Goal: Task Accomplishment & Management: Manage account settings

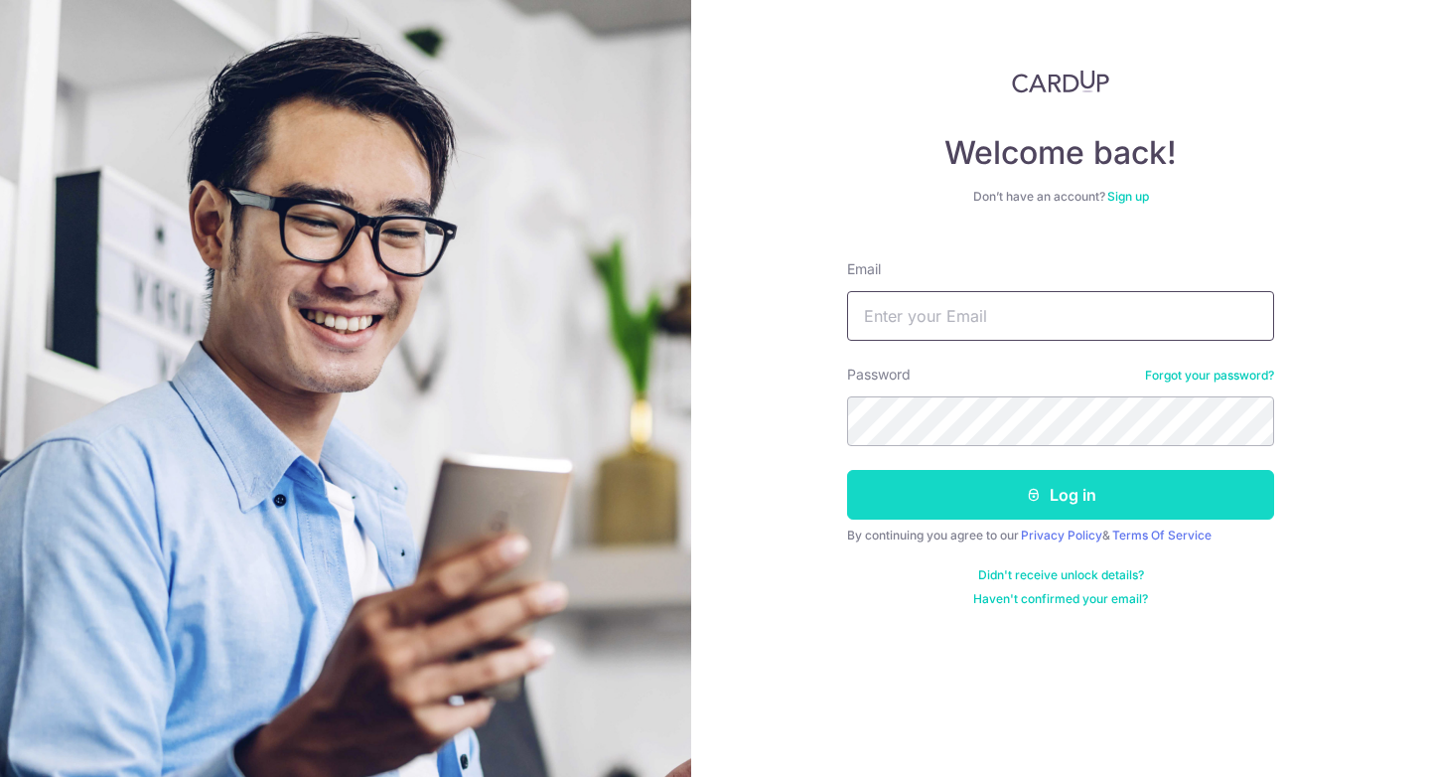
type input "[EMAIL_ADDRESS][DOMAIN_NAME]"
click at [1018, 490] on button "Log in" at bounding box center [1060, 495] width 427 height 50
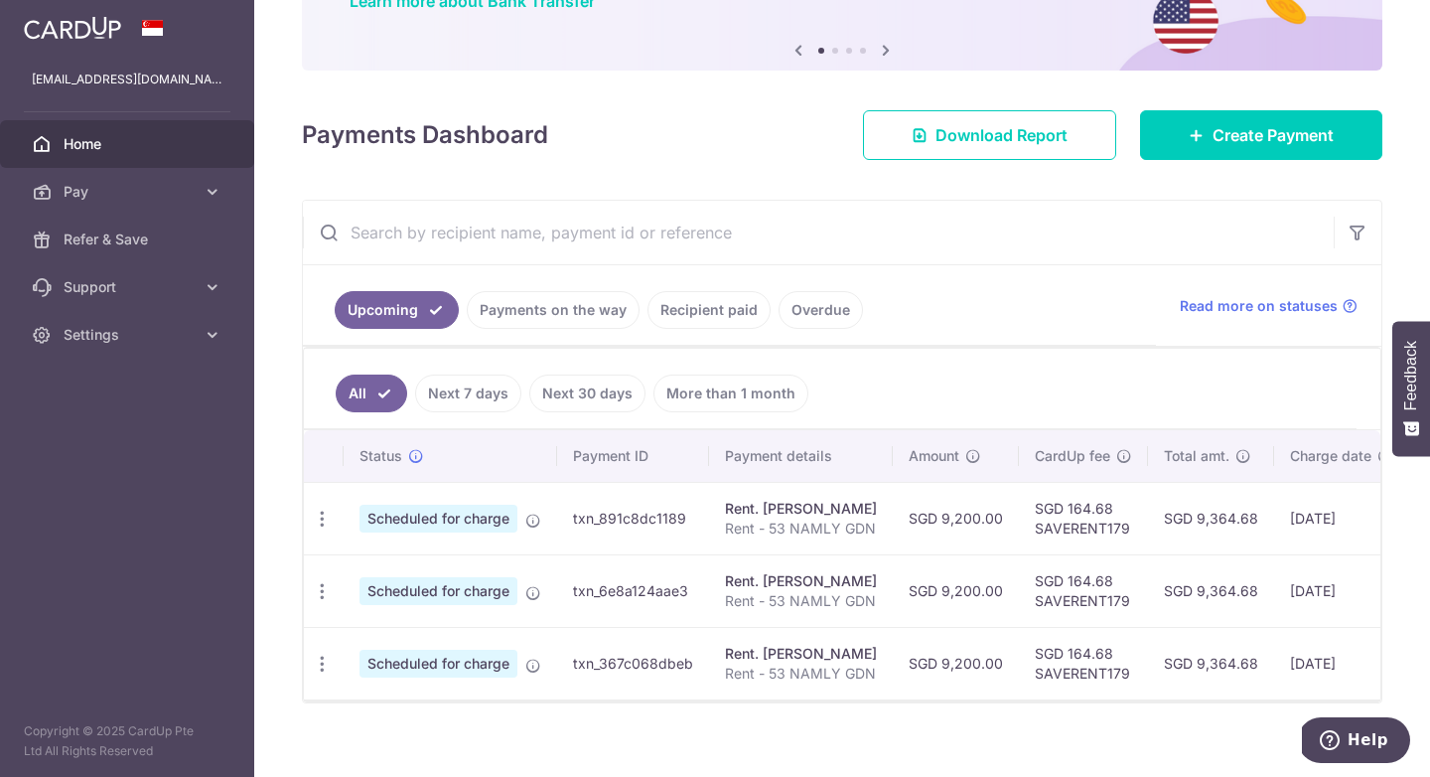
scroll to position [204, 0]
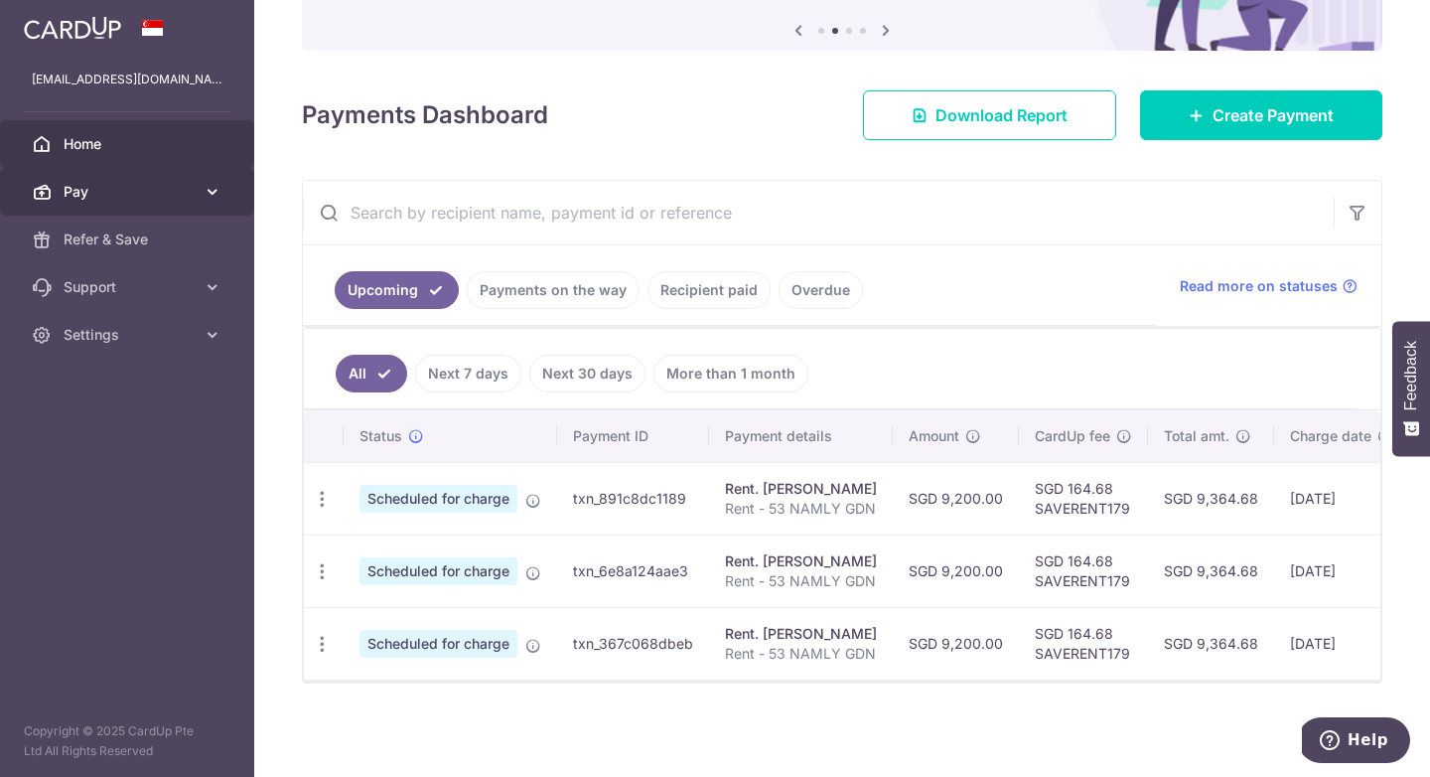
click at [204, 190] on icon at bounding box center [213, 192] width 20 height 20
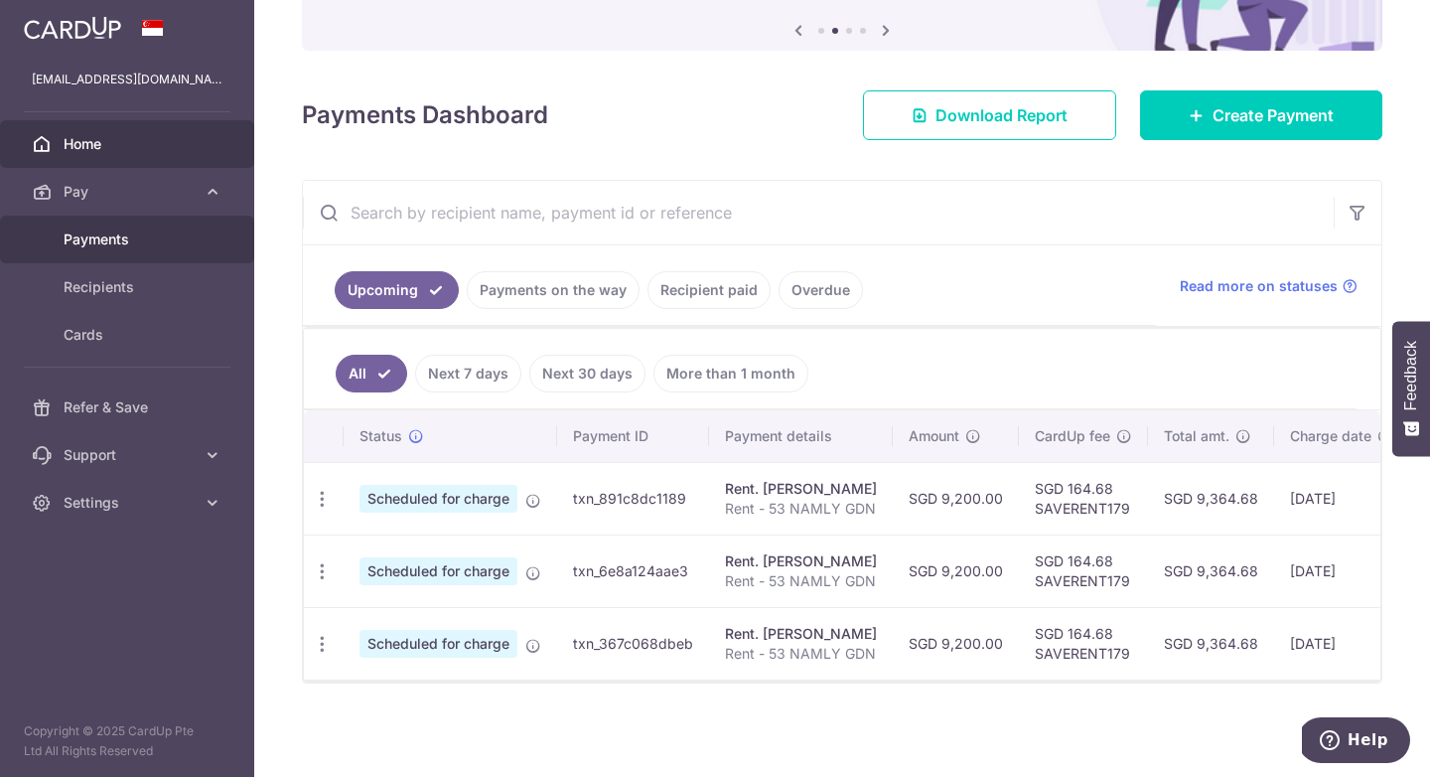
click at [183, 224] on link "Payments" at bounding box center [127, 240] width 254 height 48
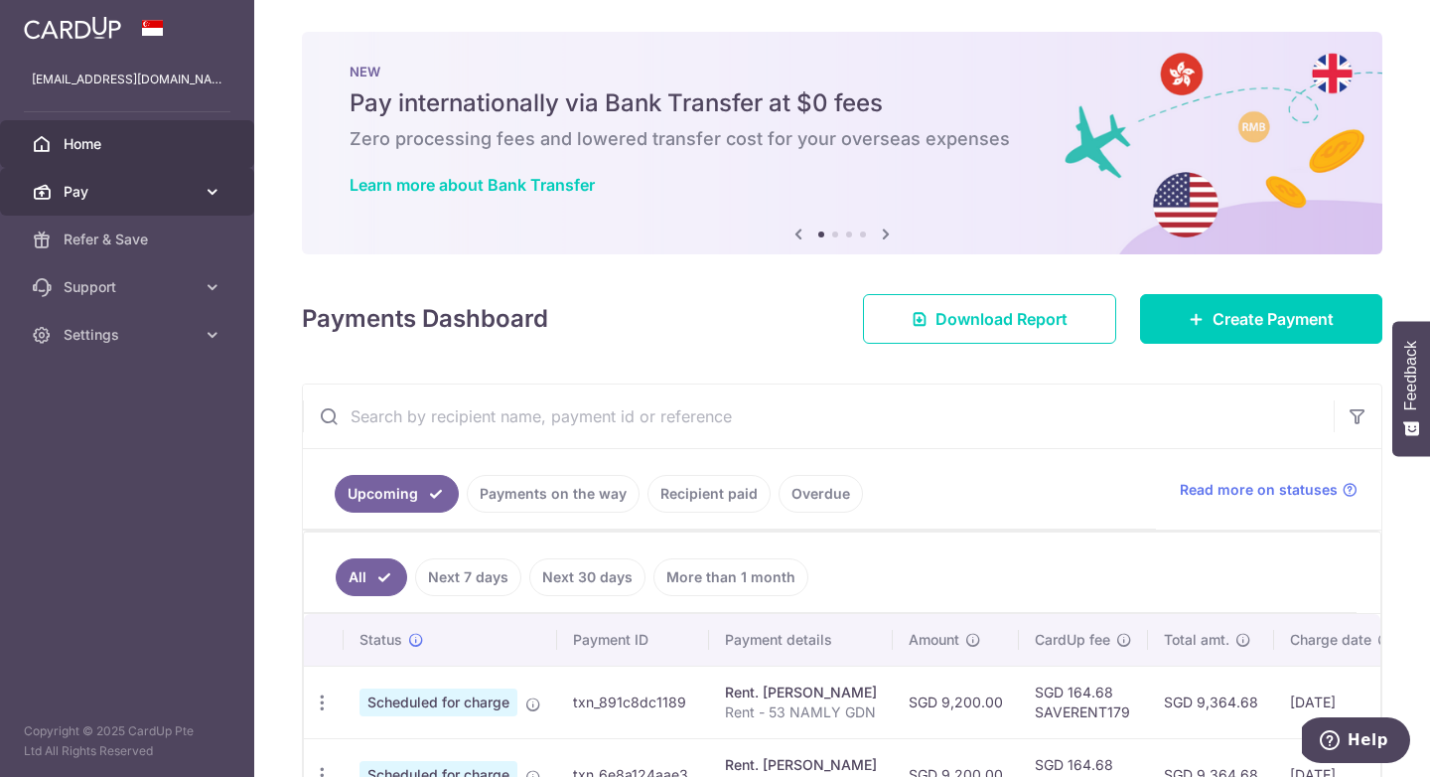
click at [189, 192] on span "Pay" at bounding box center [129, 192] width 131 height 20
click at [208, 189] on icon at bounding box center [213, 192] width 20 height 20
click at [636, 300] on div "Payments Dashboard Download Report Create Payment" at bounding box center [842, 315] width 1081 height 58
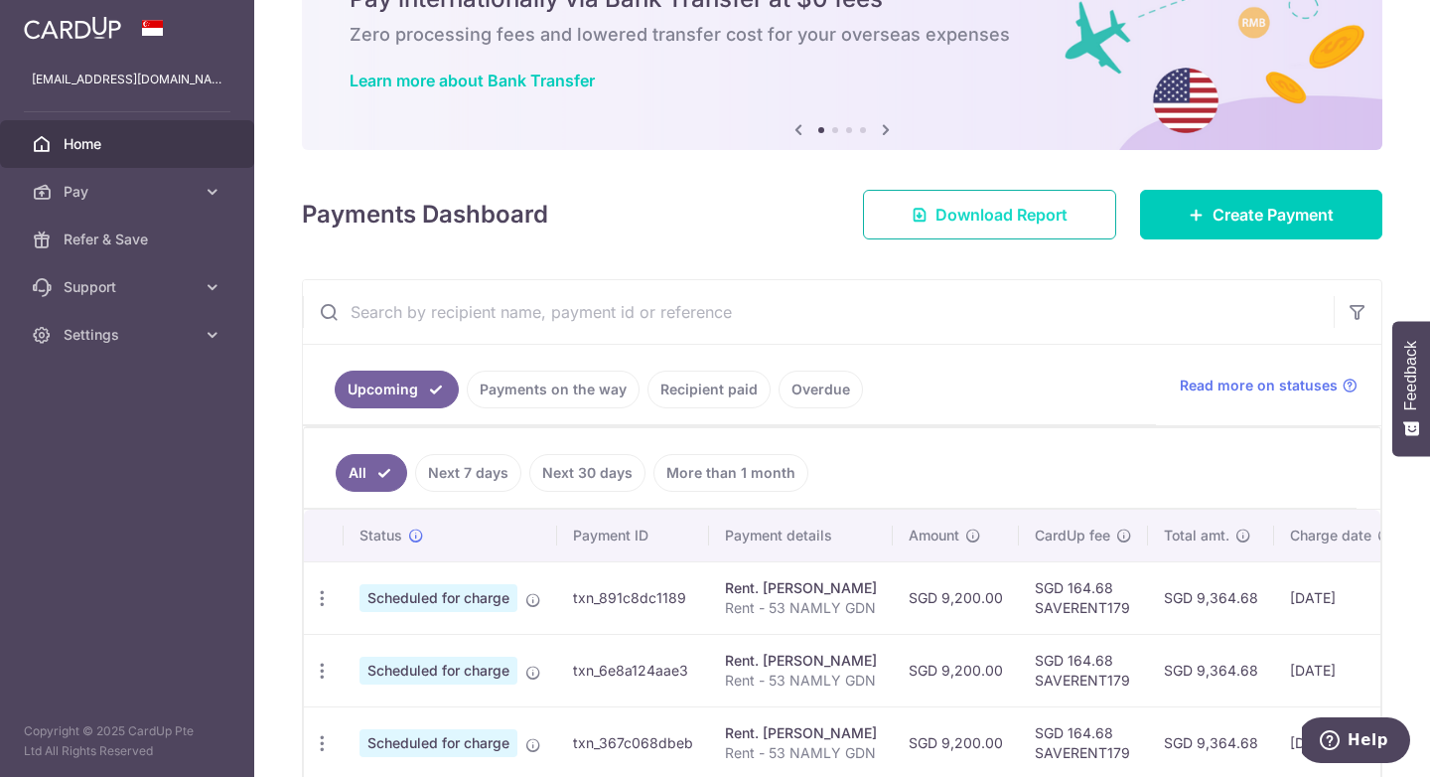
scroll to position [204, 0]
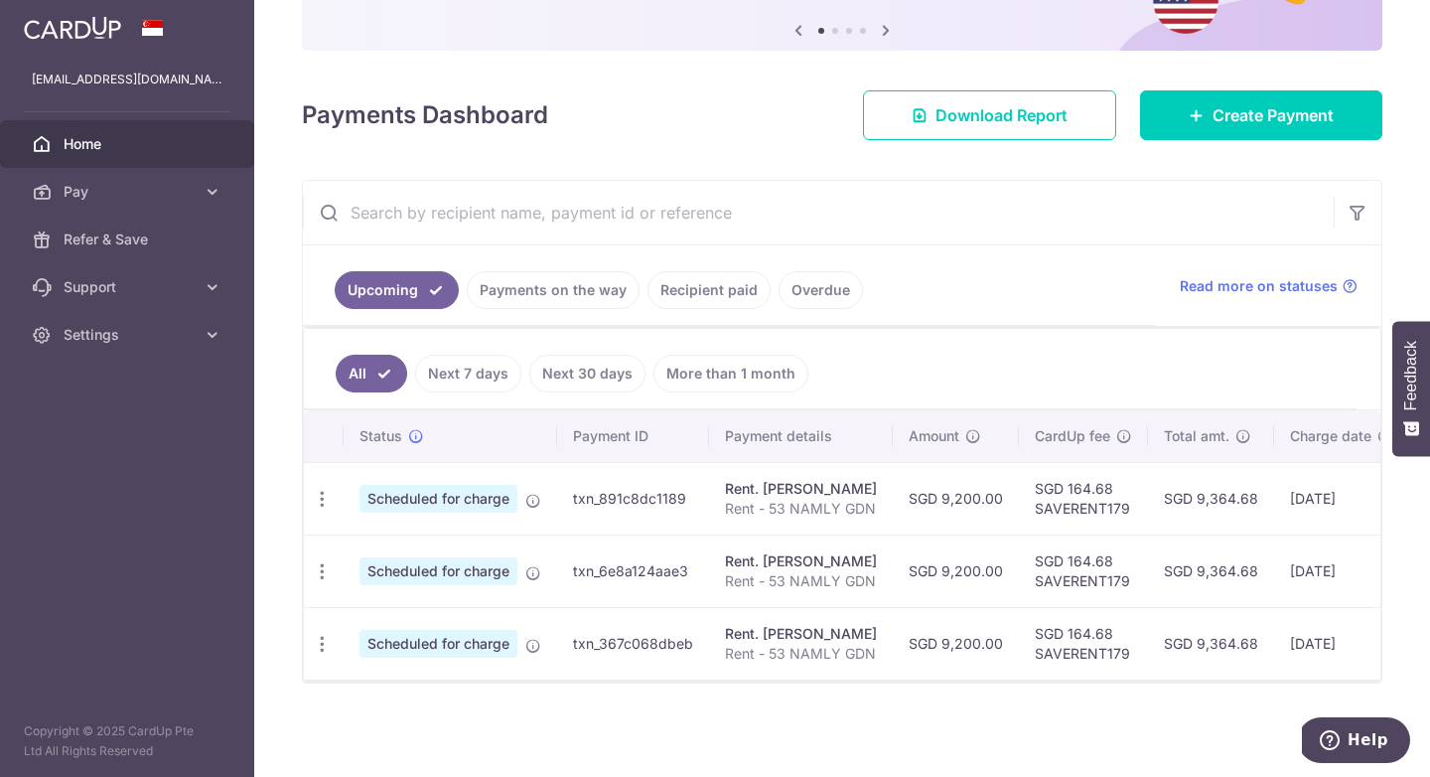
click at [692, 285] on link "Recipient paid" at bounding box center [709, 290] width 123 height 38
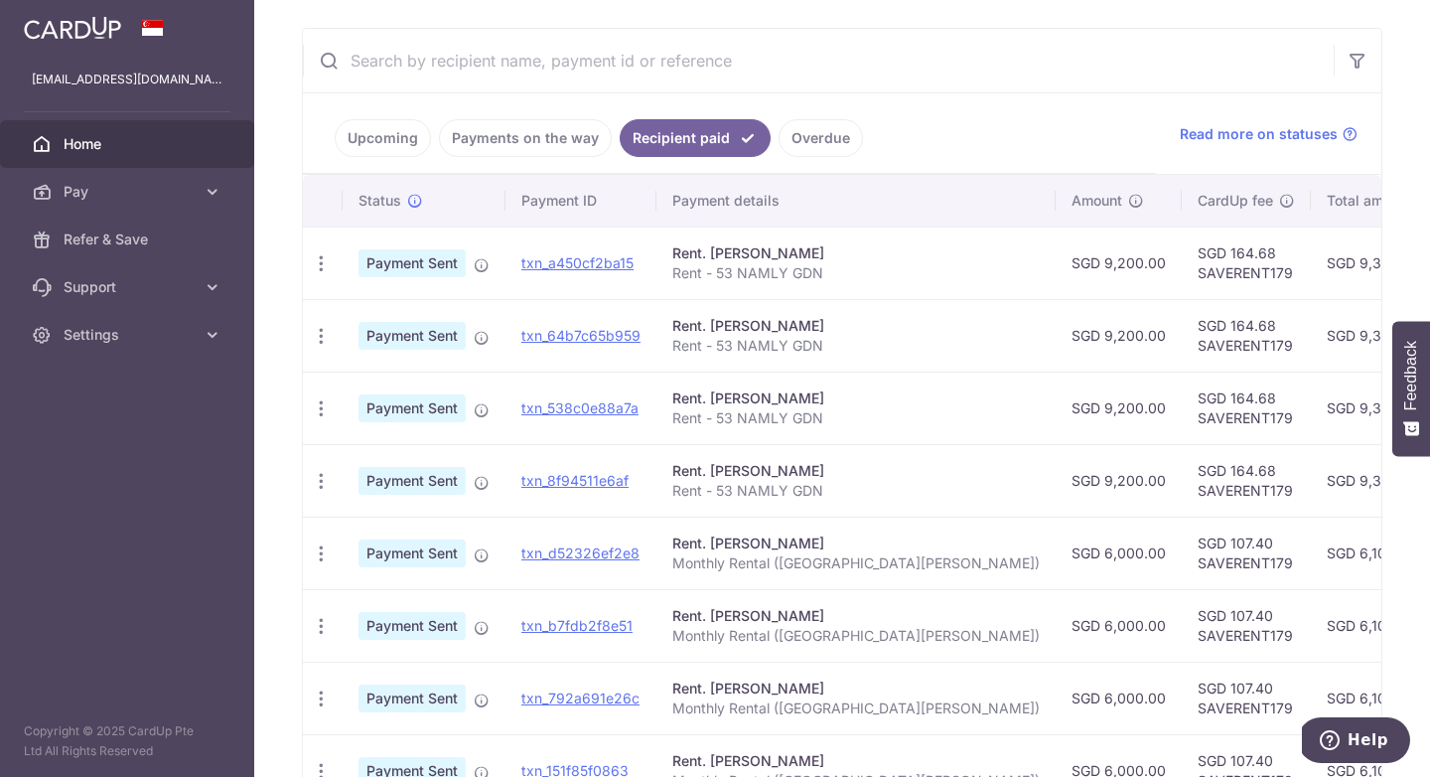
scroll to position [359, 0]
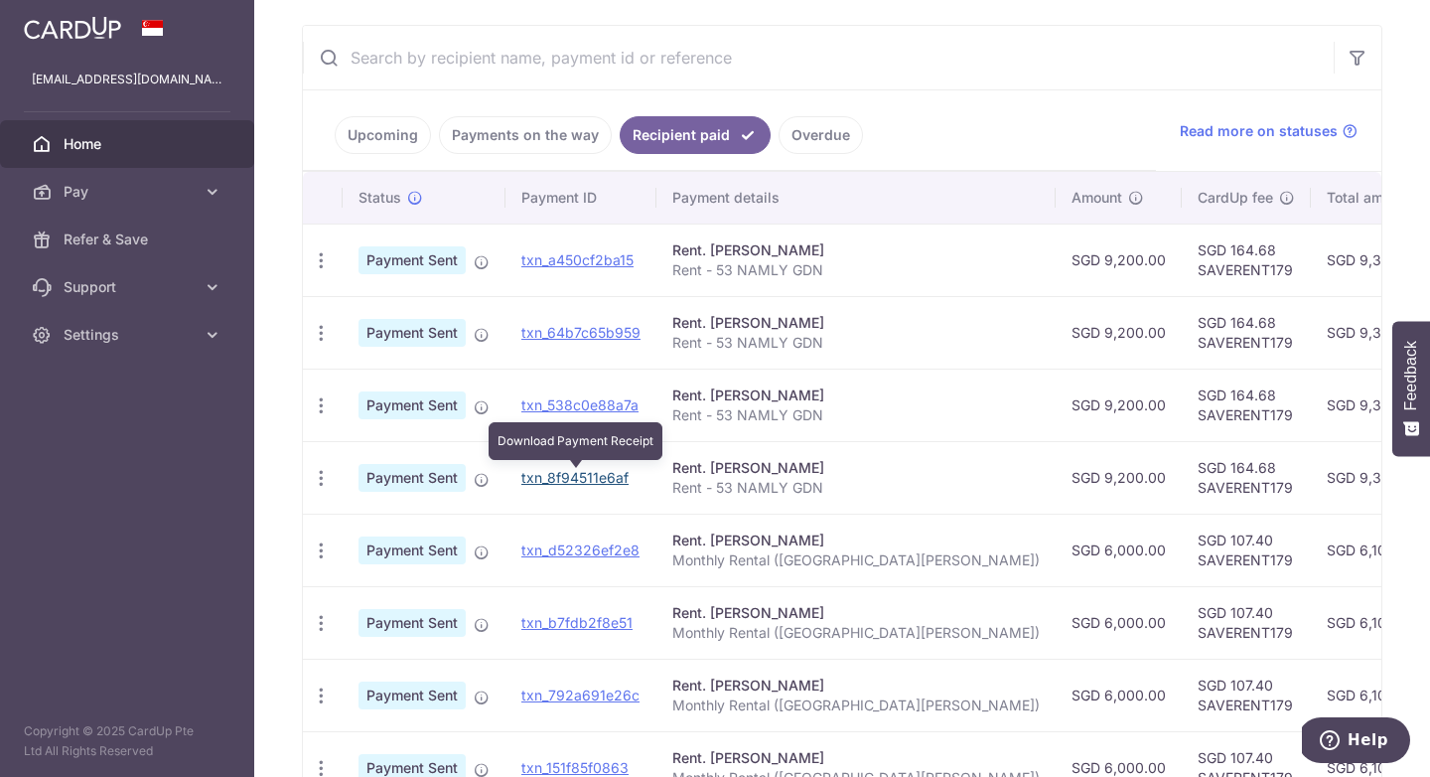
click at [583, 484] on link "txn_8f94511e6af" at bounding box center [574, 477] width 107 height 17
click at [966, 113] on ul "Upcoming Payments on the way Recipient paid Overdue" at bounding box center [729, 130] width 853 height 80
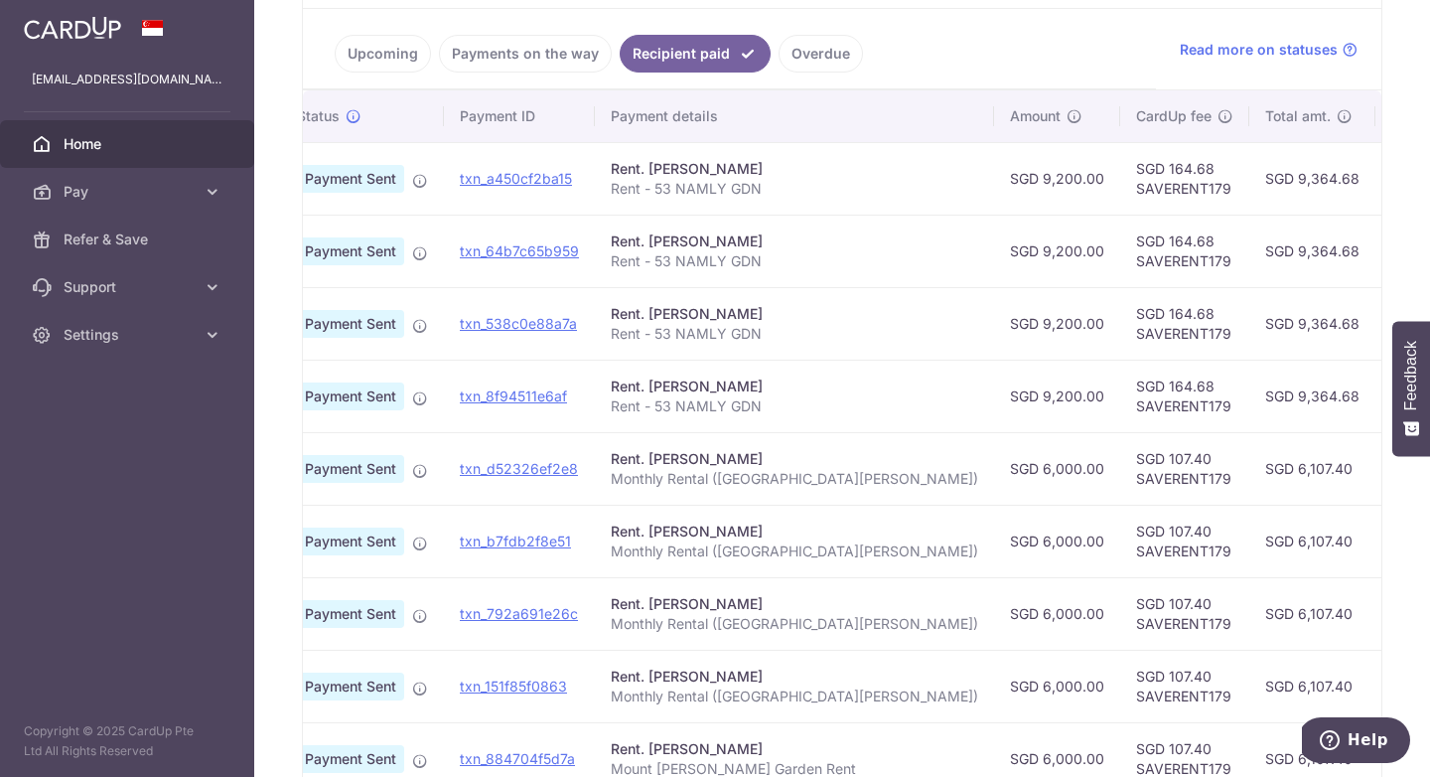
scroll to position [448, 0]
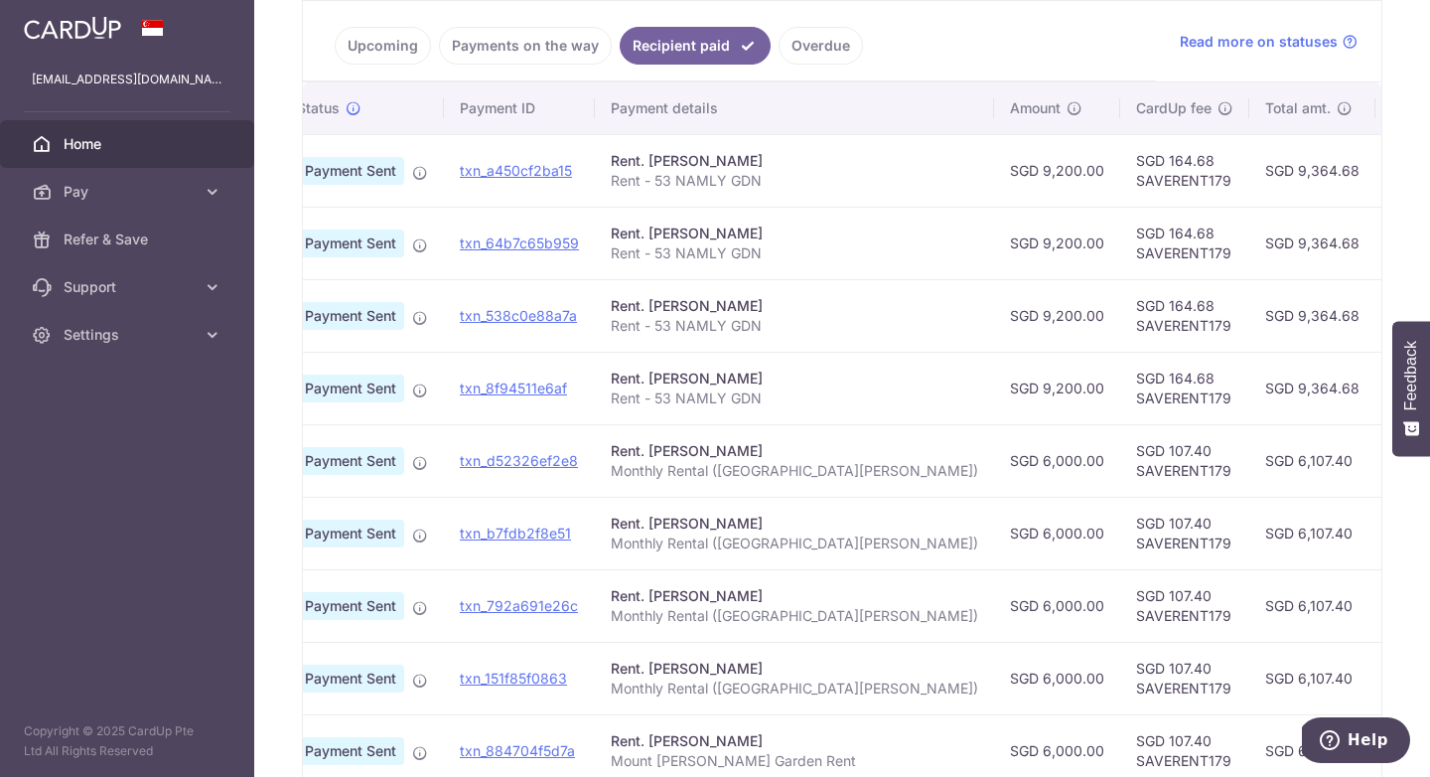
drag, startPoint x: 1323, startPoint y: 393, endPoint x: 1201, endPoint y: 276, distance: 169.3
click at [1199, 277] on tbody "PDF Receipt Payment Sent txn_a450cf2ba15 Rent. [PERSON_NAME] Rent - 53 NAMLY GD…" at bounding box center [1008, 496] width 1534 height 725
click at [1250, 276] on td "SGD 9,364.68" at bounding box center [1313, 243] width 126 height 73
drag, startPoint x: 1349, startPoint y: 385, endPoint x: 1257, endPoint y: 385, distance: 92.4
click at [1376, 384] on td "[DATE]" at bounding box center [1443, 388] width 135 height 73
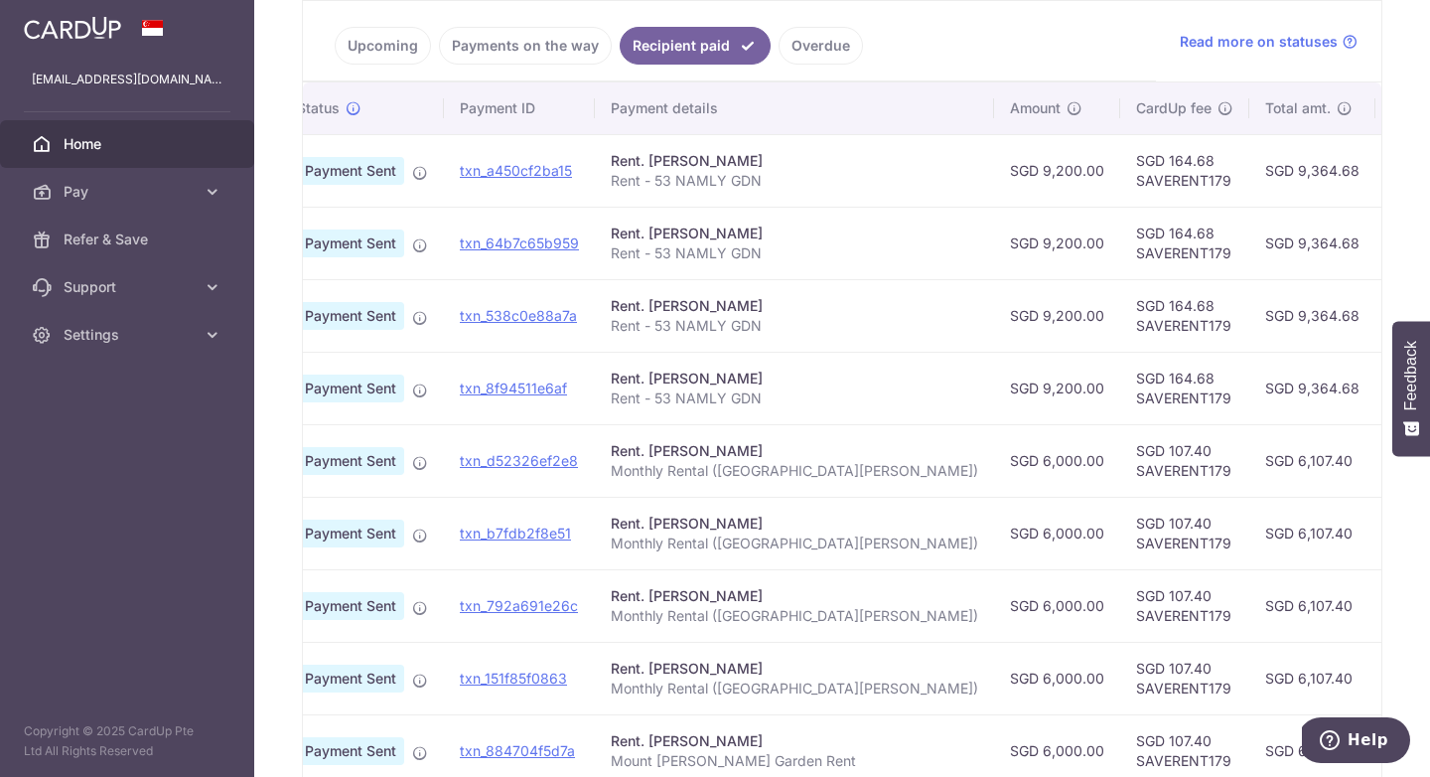
click at [994, 243] on td "SGD 9,200.00" at bounding box center [1057, 243] width 126 height 73
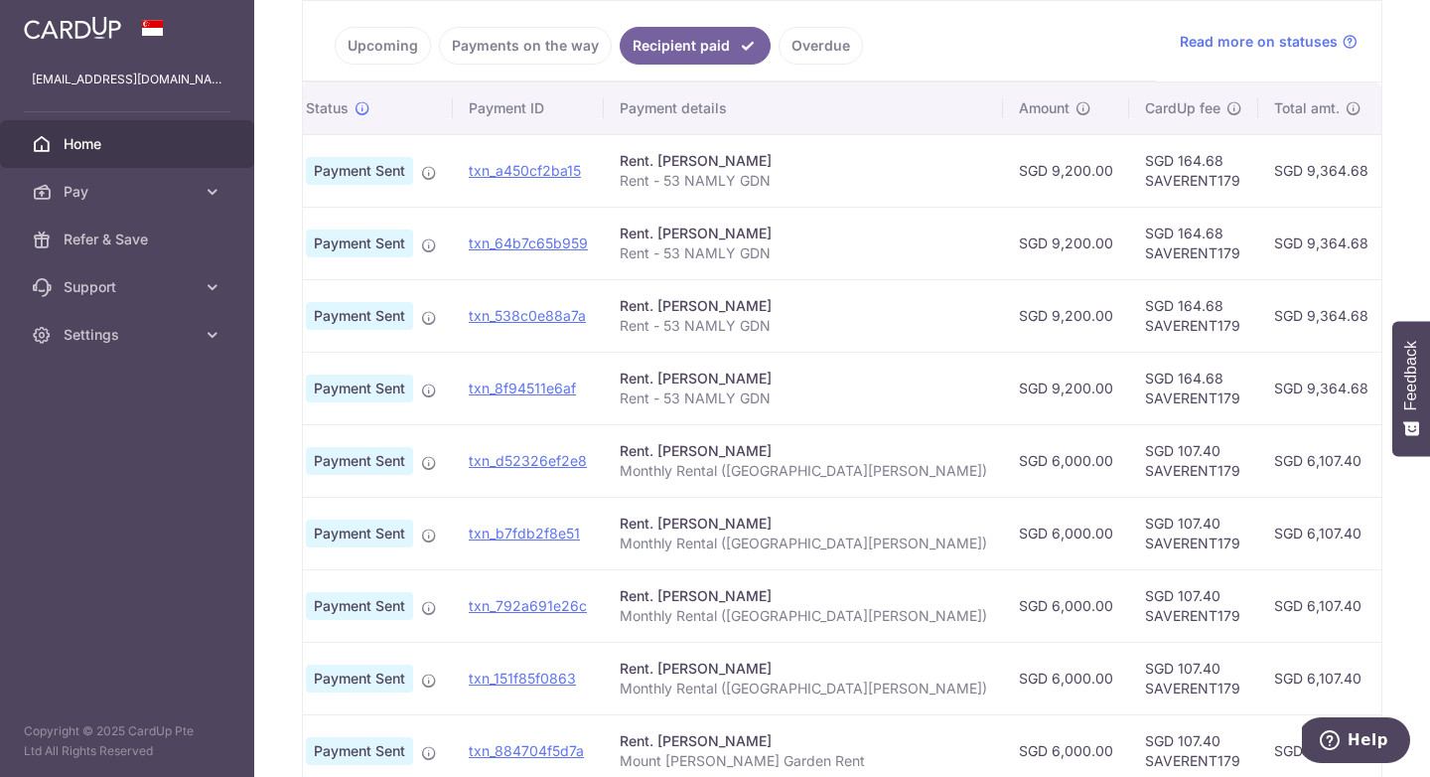
click at [384, 43] on link "Upcoming" at bounding box center [383, 46] width 96 height 38
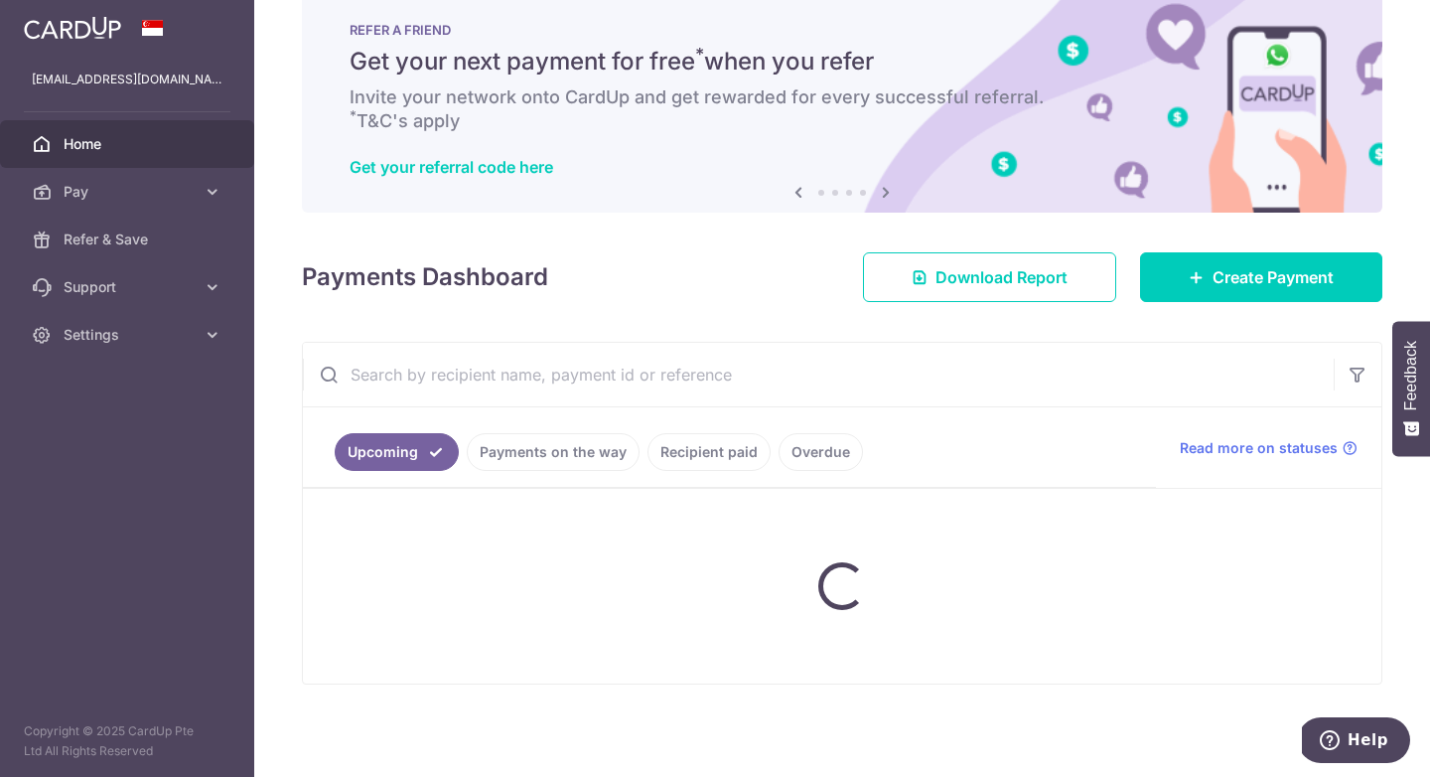
scroll to position [204, 0]
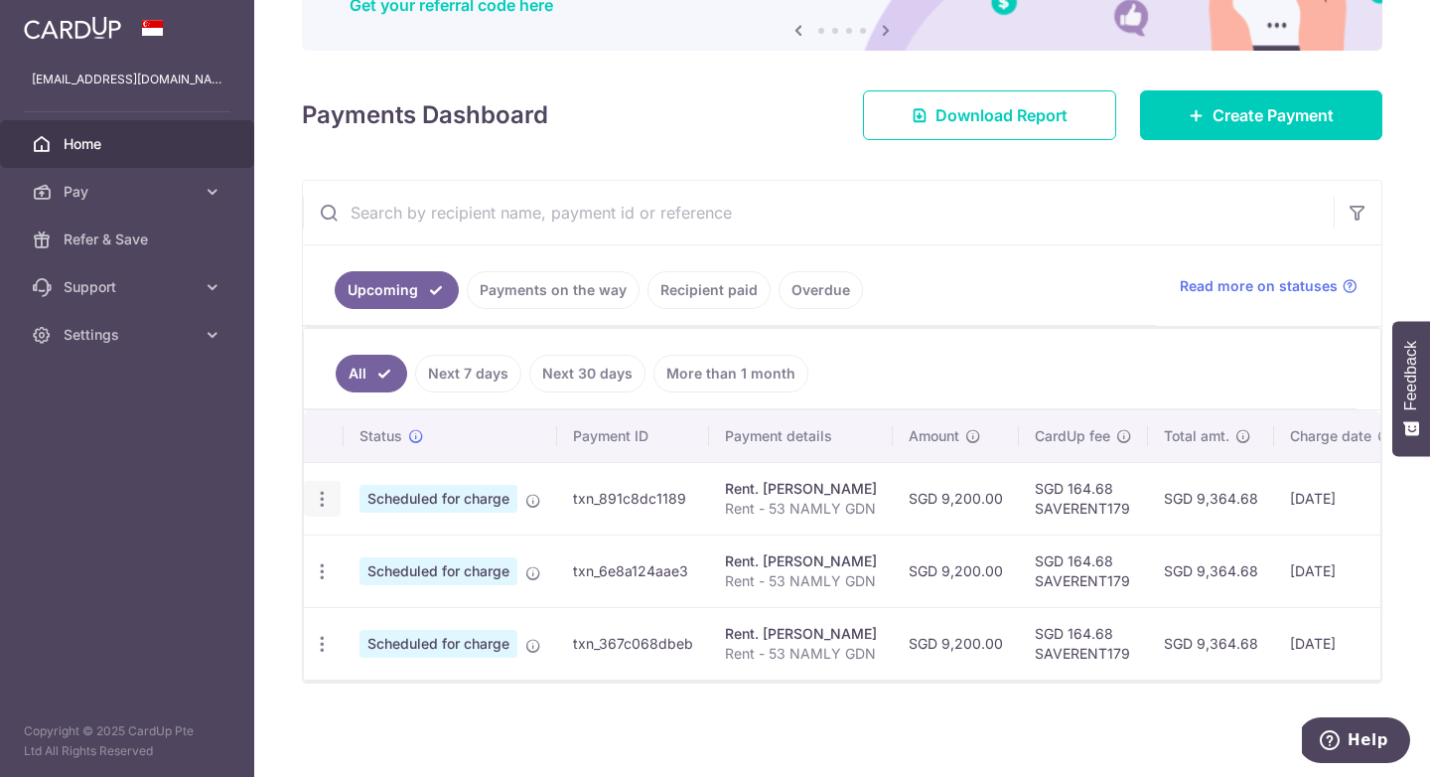
click at [322, 492] on icon "button" at bounding box center [322, 499] width 21 height 21
click at [405, 556] on span "Update payment" at bounding box center [428, 553] width 135 height 24
radio input "true"
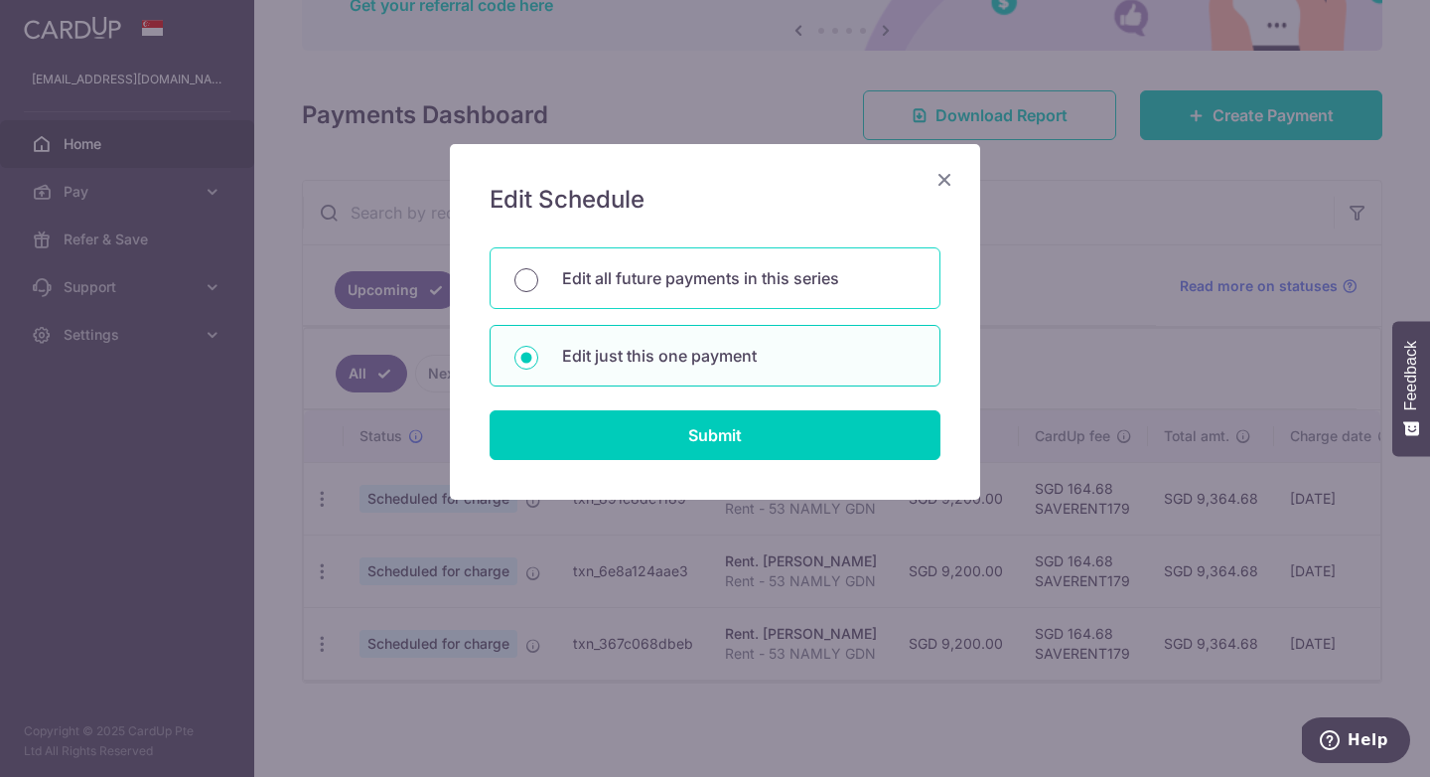
click at [526, 279] on input "Edit all future payments in this series" at bounding box center [527, 280] width 24 height 24
radio input "true"
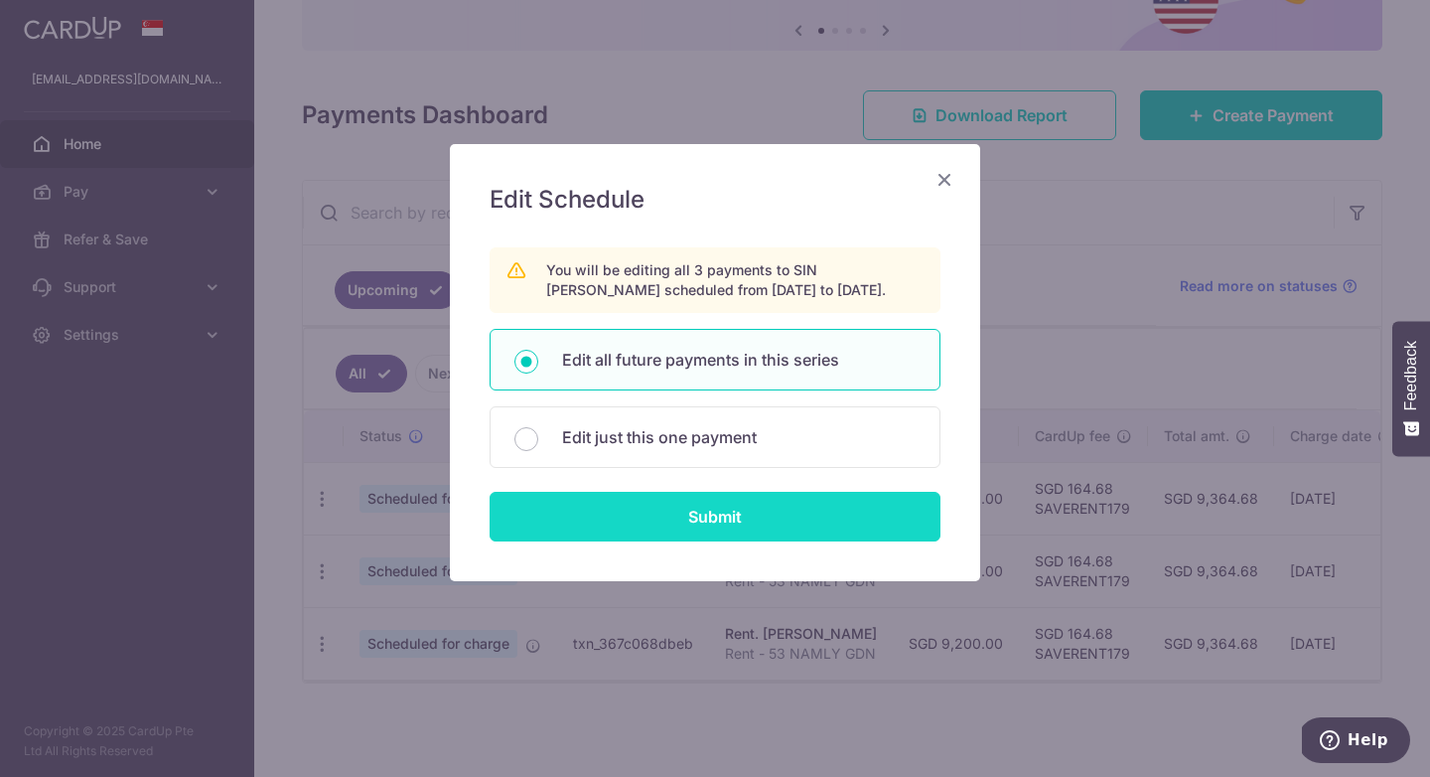
click at [709, 518] on input "Submit" at bounding box center [715, 517] width 451 height 50
radio input "true"
type input "9,200.00"
type input "Rent - 53 NAMLY GDN"
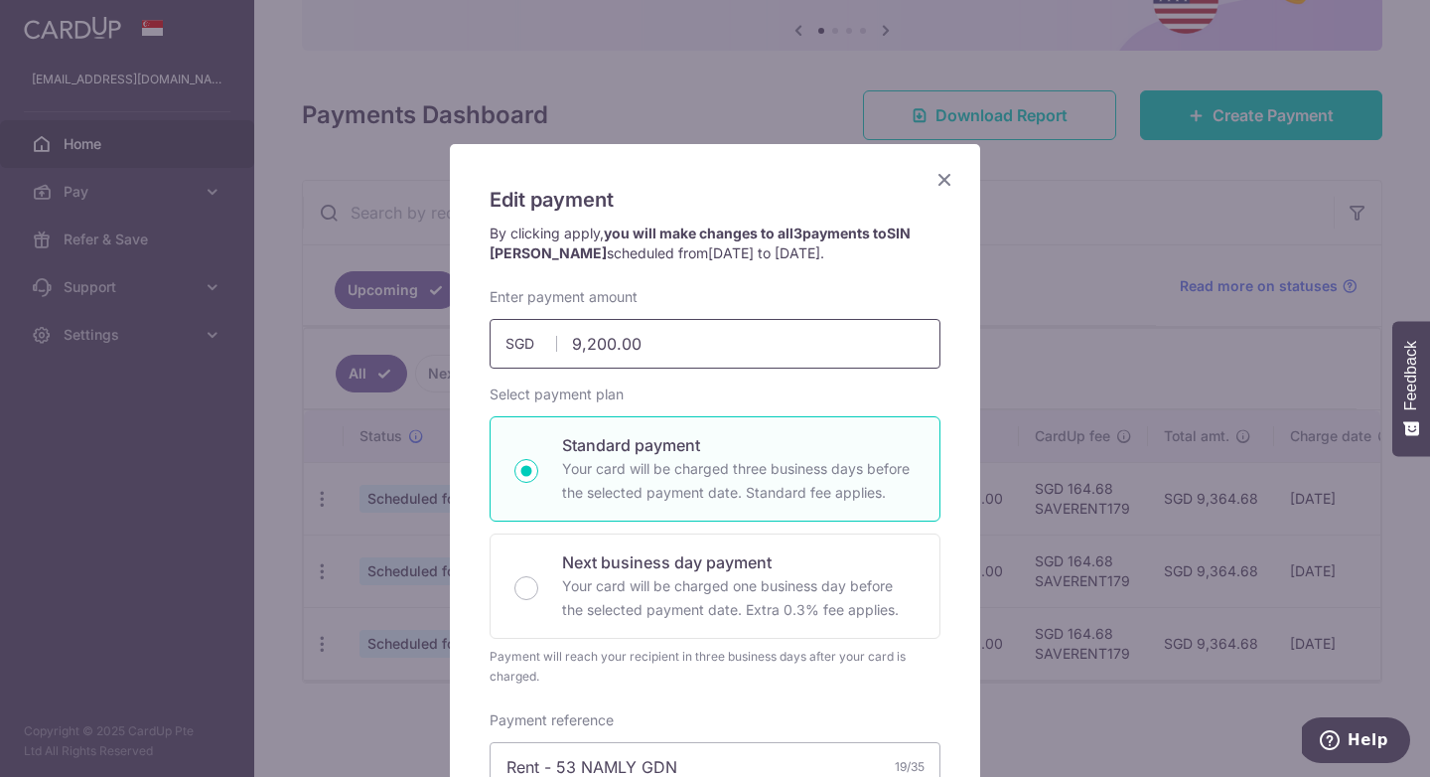
click at [592, 337] on input "9,200.00" at bounding box center [715, 344] width 451 height 50
type input "9,100.00"
click at [702, 393] on div "Select payment plan Standard payment Your card will be charged three business d…" at bounding box center [715, 535] width 451 height 302
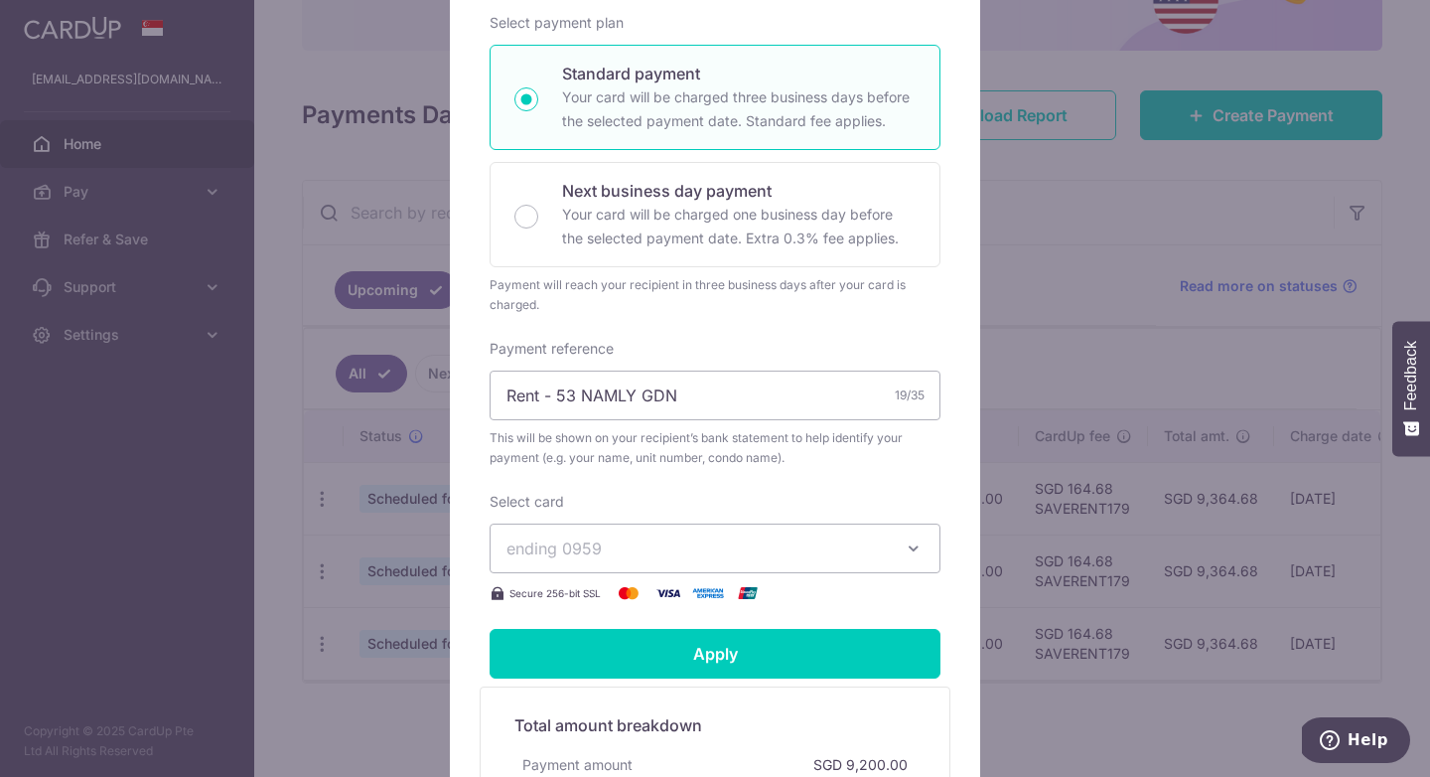
scroll to position [401, 0]
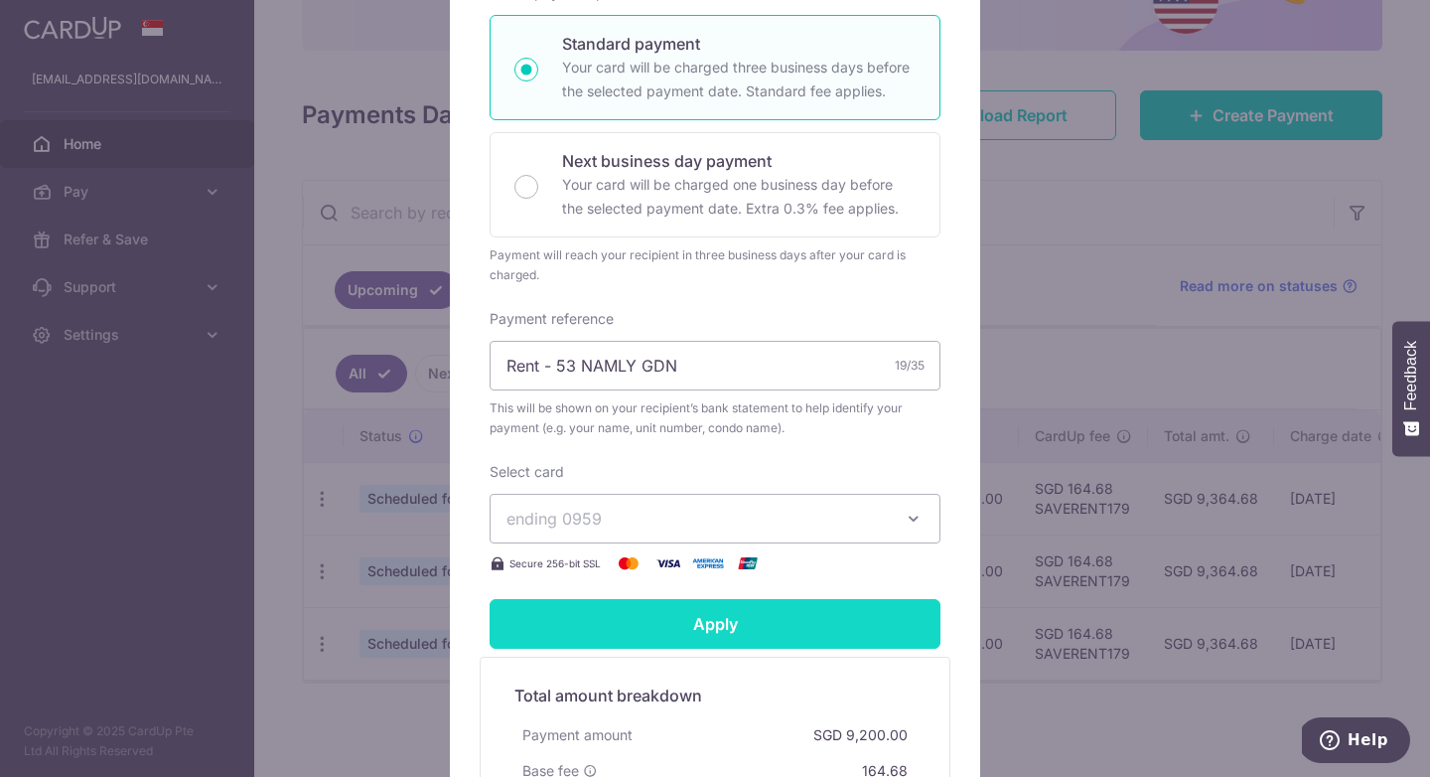
click at [713, 619] on input "Apply" at bounding box center [715, 624] width 451 height 50
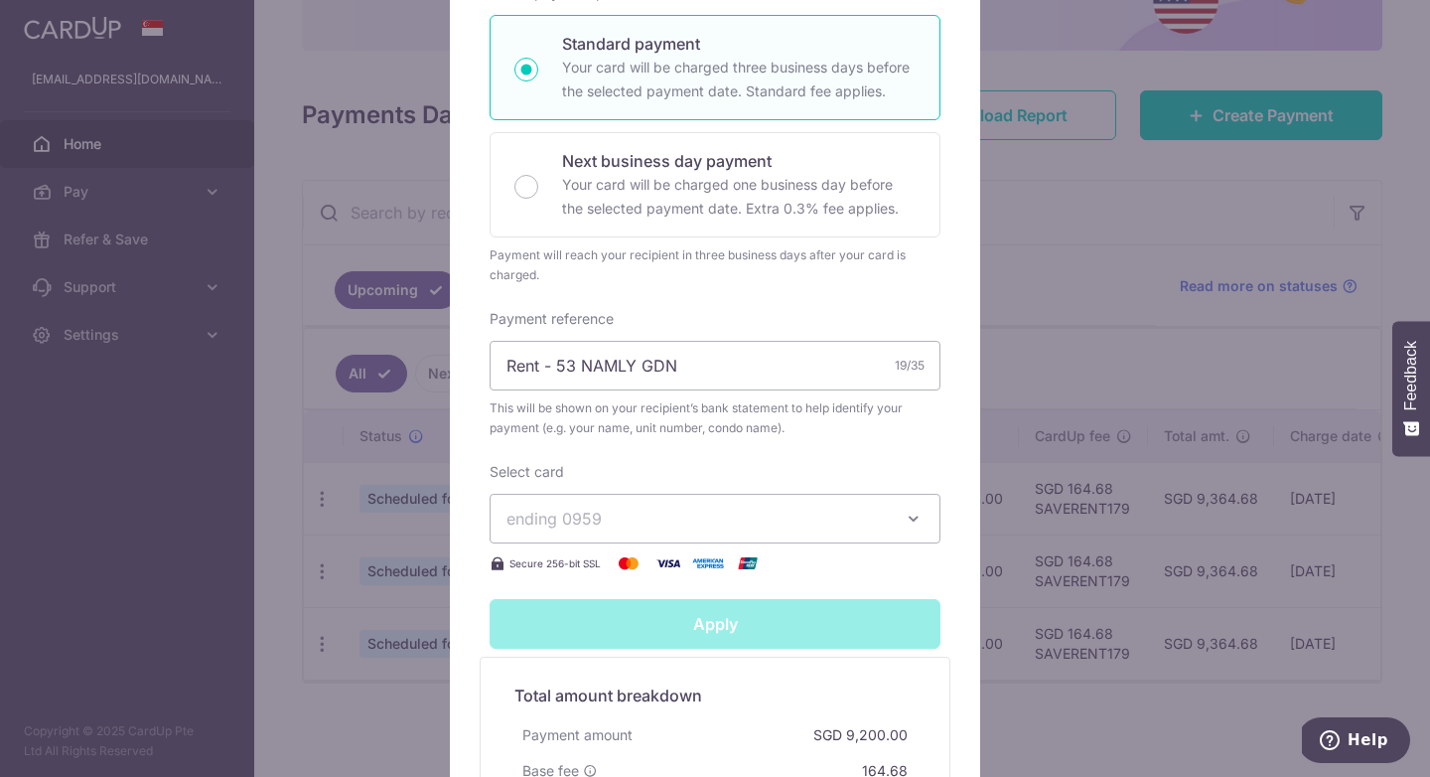
type input "Successfully Applied"
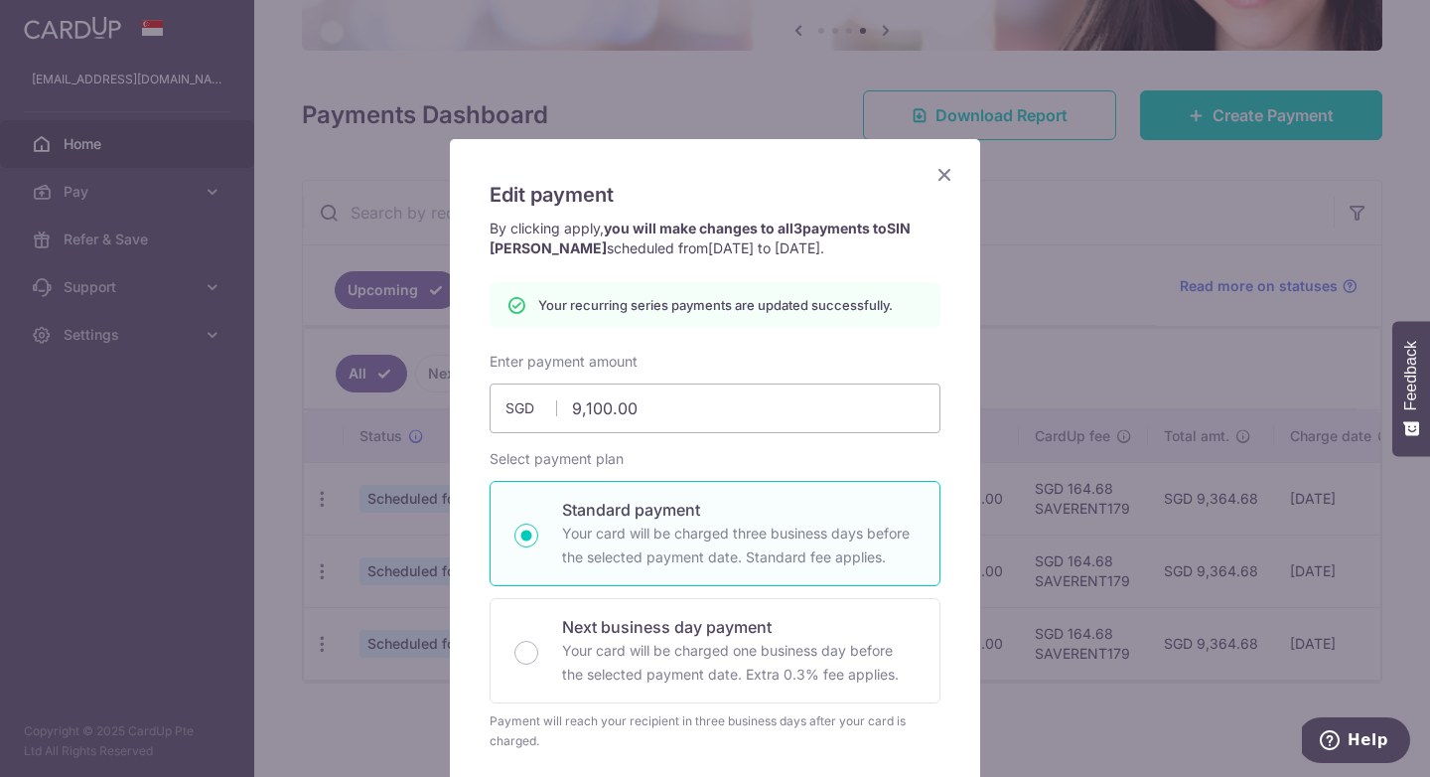
scroll to position [0, 0]
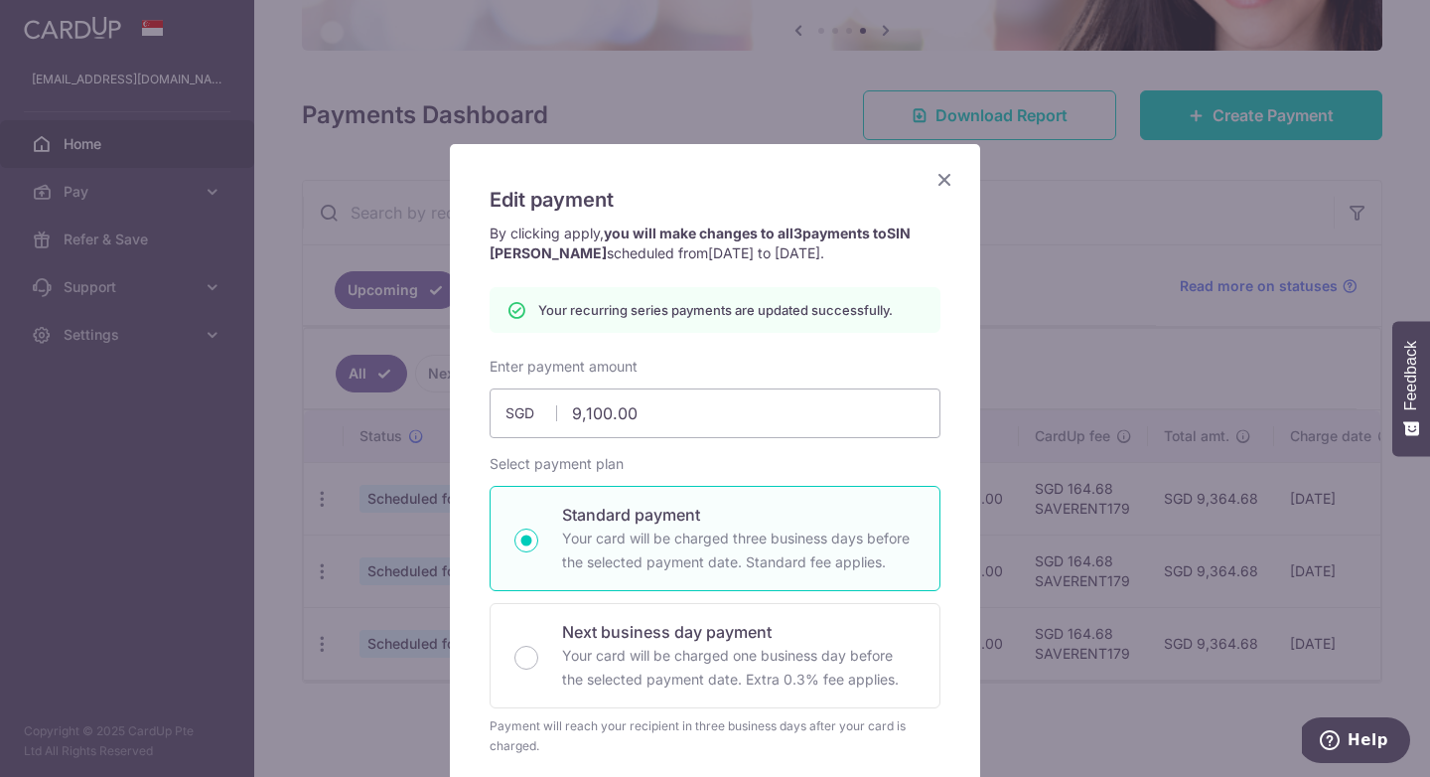
click at [948, 179] on icon "Close" at bounding box center [945, 179] width 24 height 25
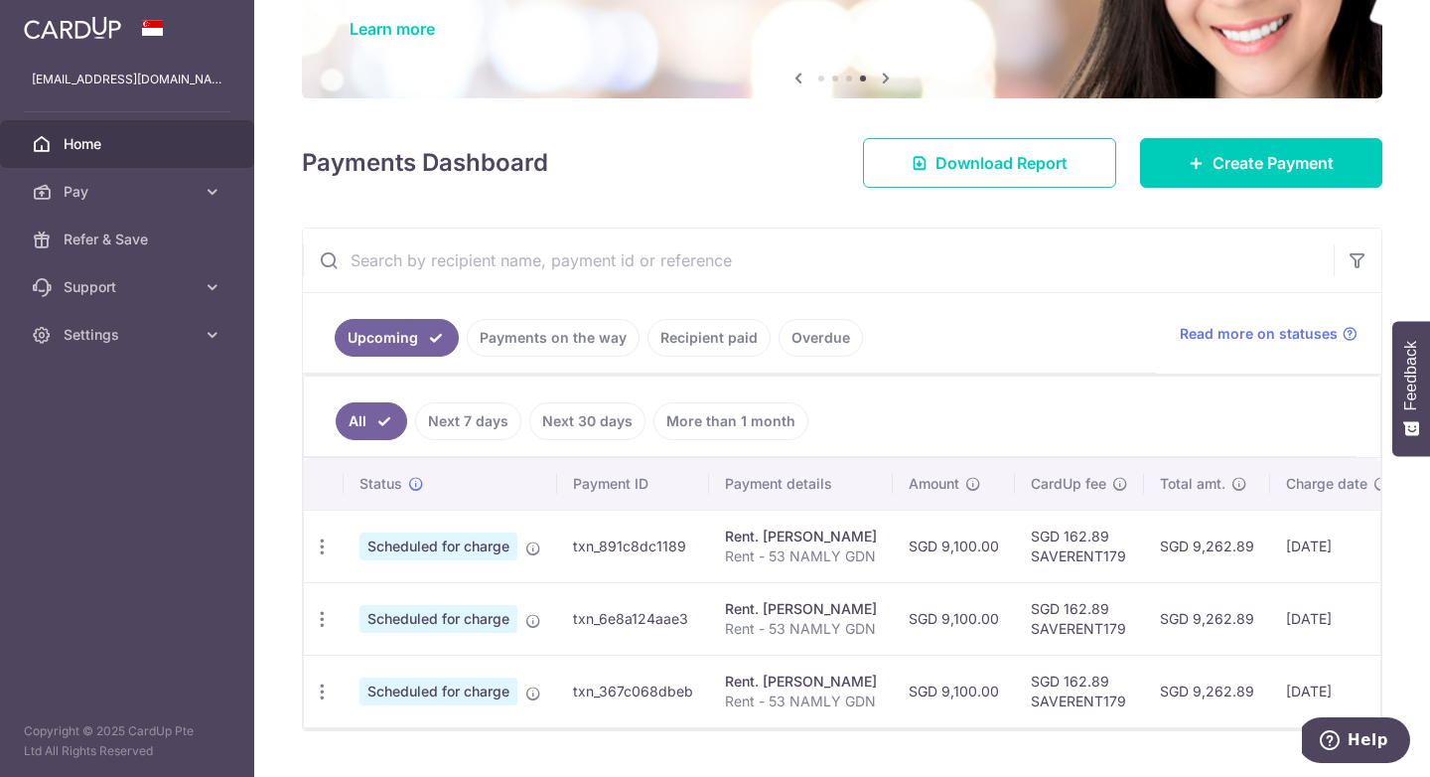
scroll to position [204, 0]
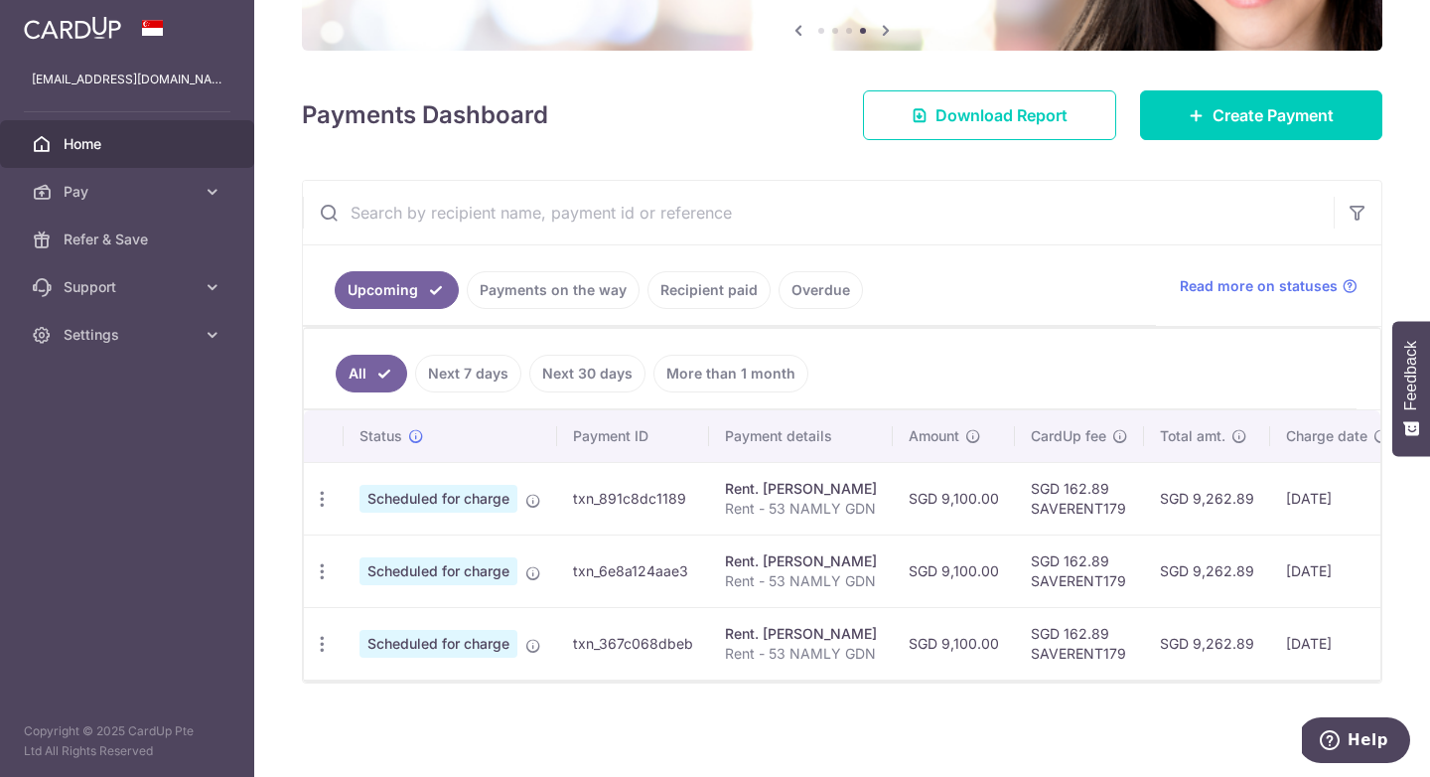
click at [713, 298] on link "Recipient paid" at bounding box center [709, 290] width 123 height 38
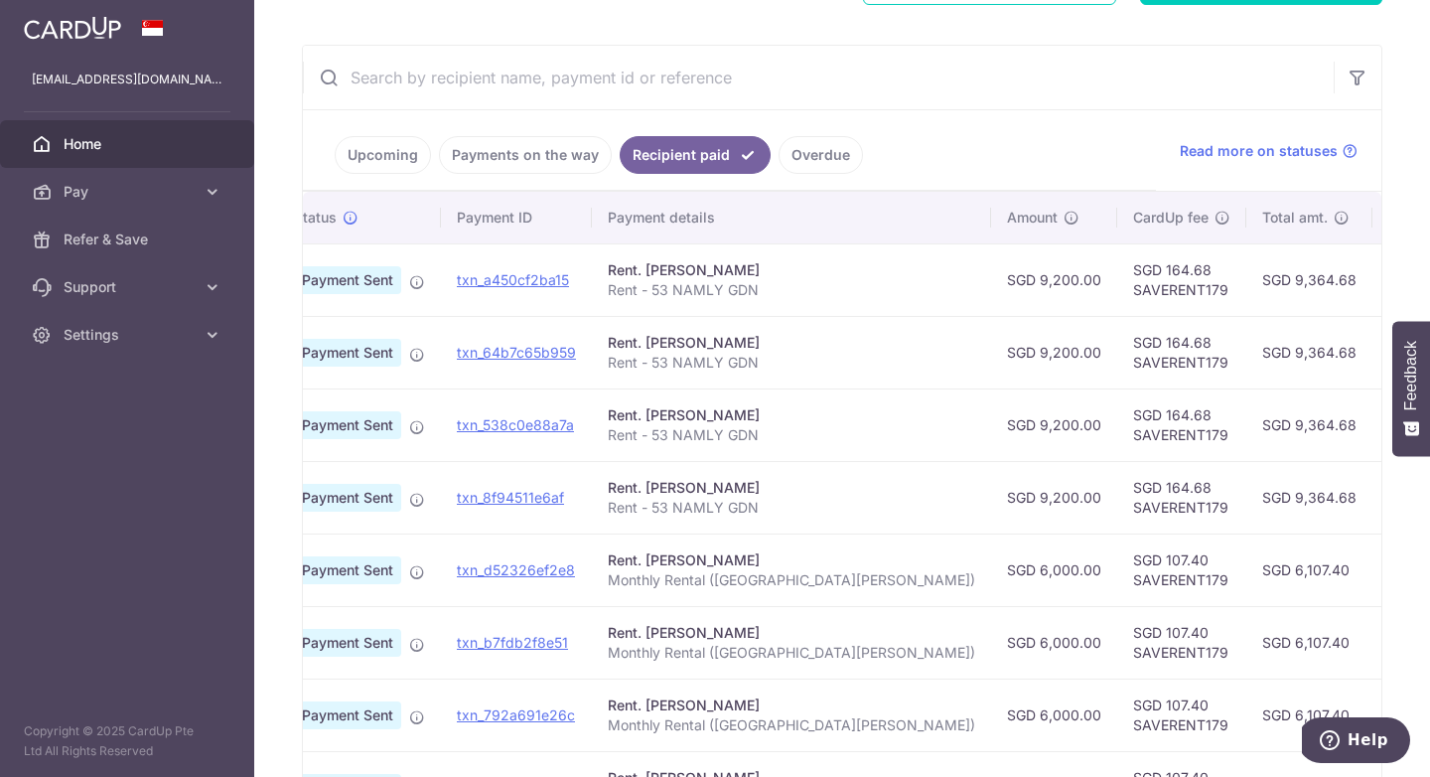
scroll to position [0, 0]
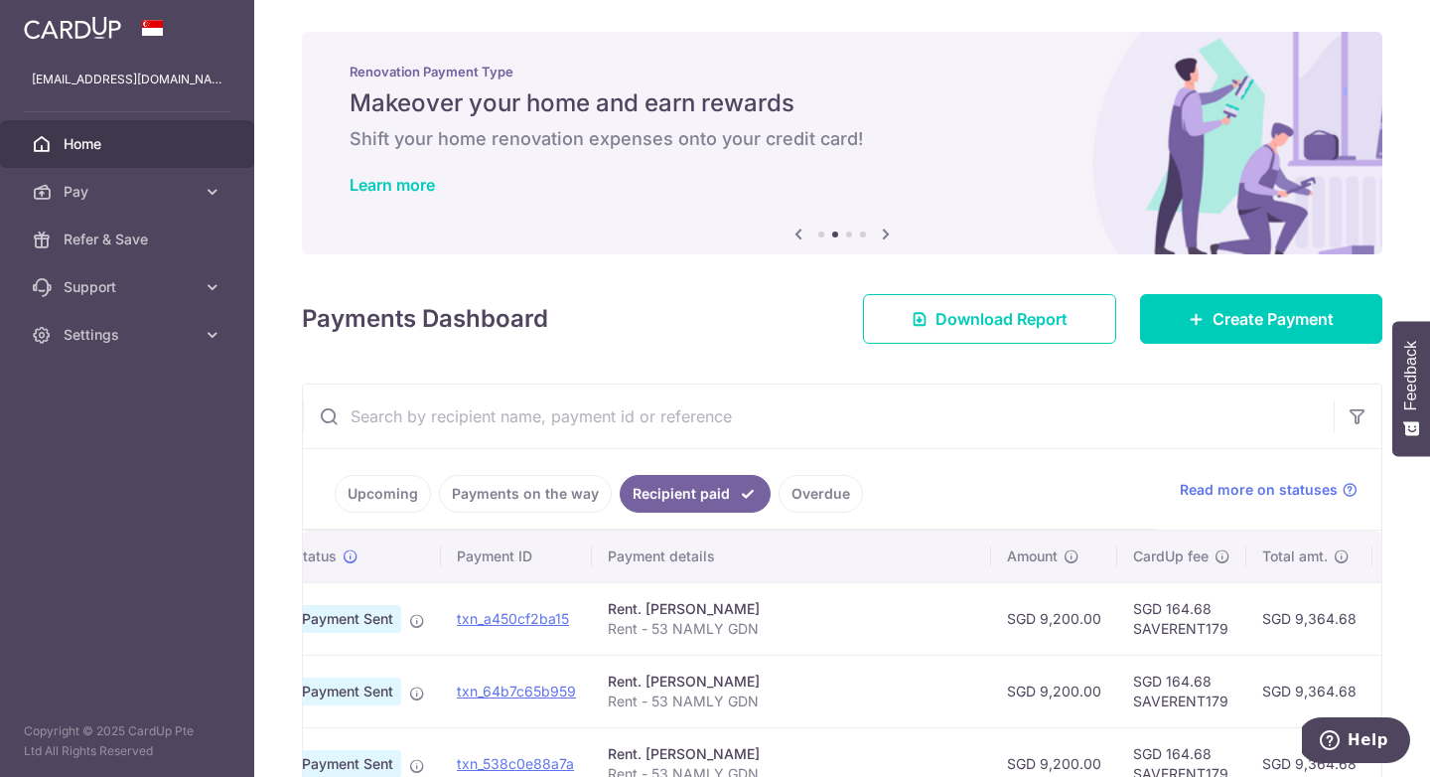
click at [382, 503] on link "Upcoming" at bounding box center [383, 494] width 96 height 38
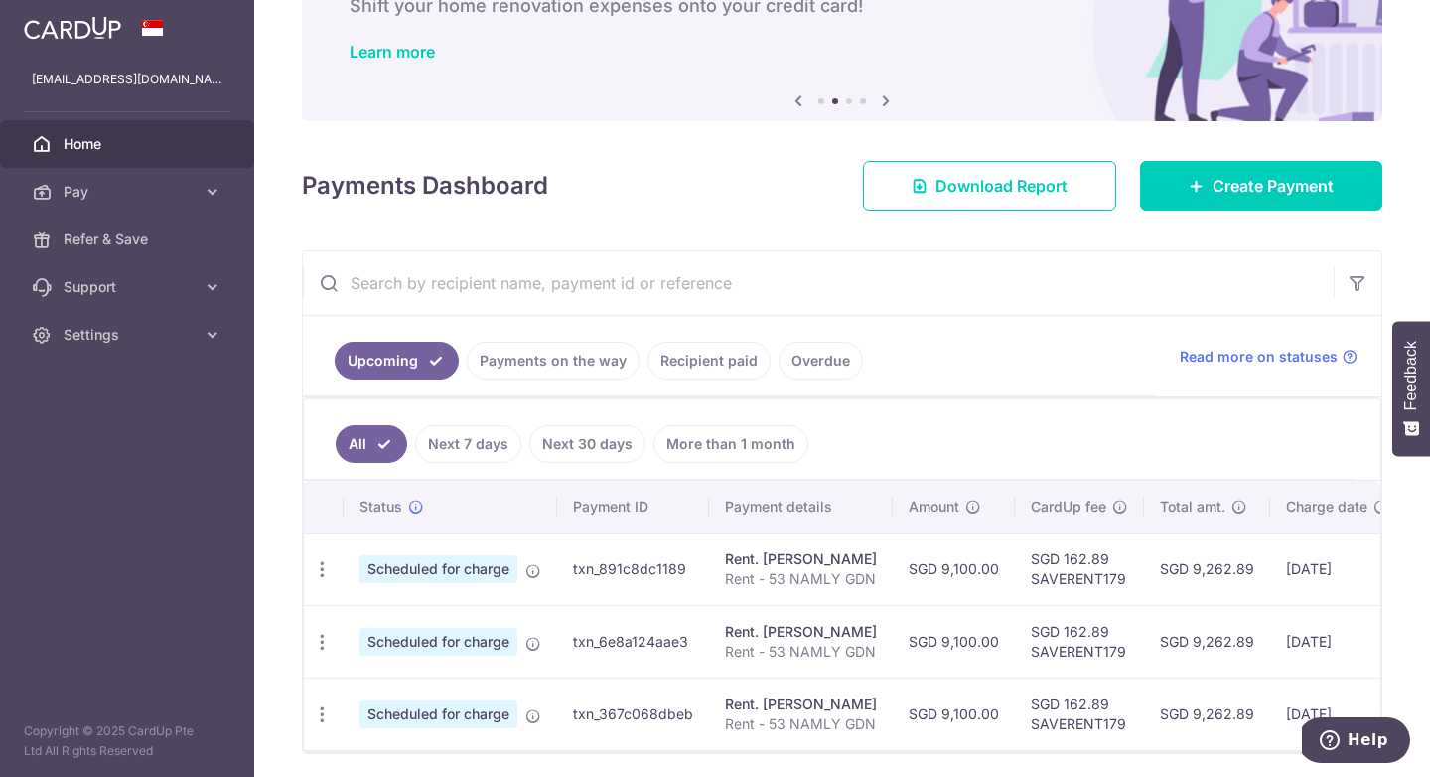
scroll to position [204, 0]
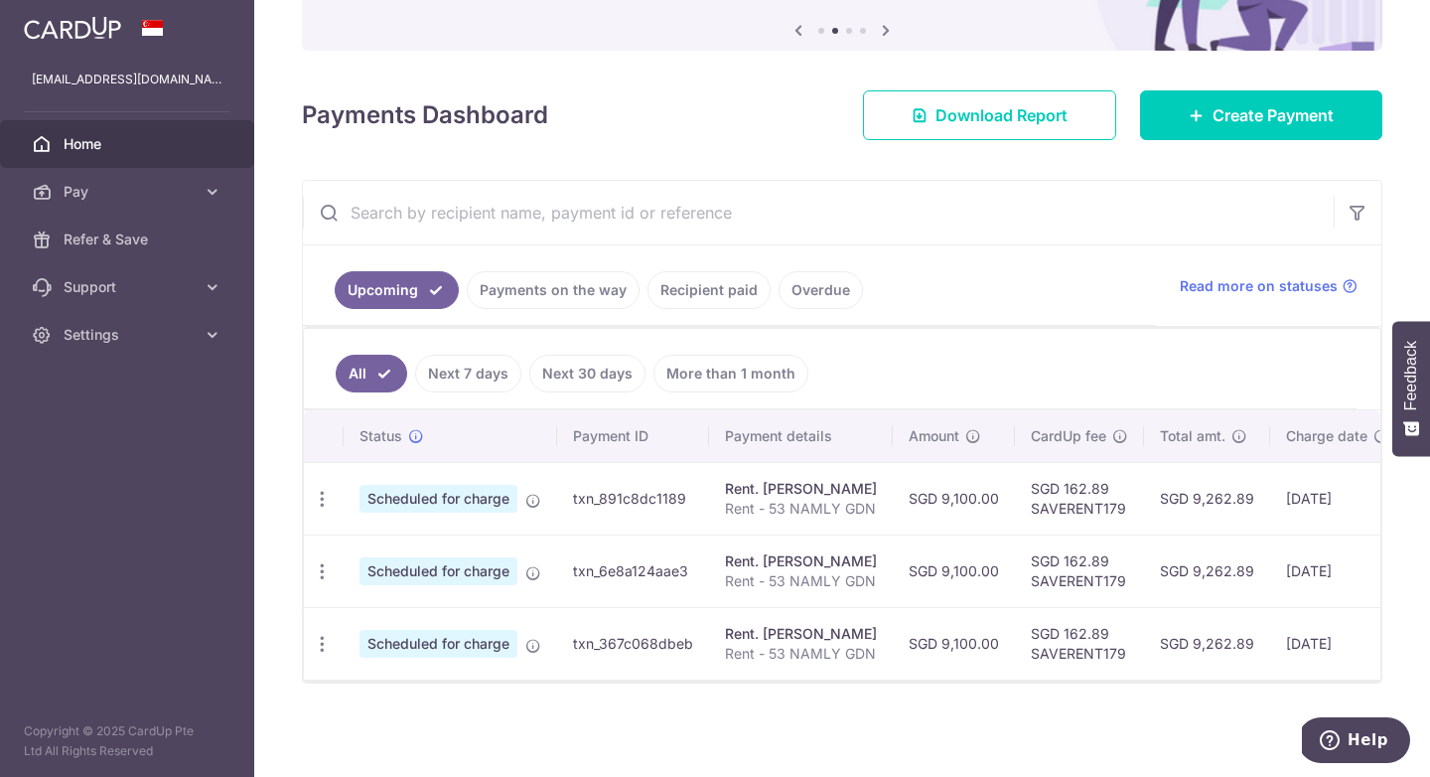
click at [925, 280] on ul "Upcoming Payments on the way Recipient paid Overdue" at bounding box center [729, 285] width 853 height 80
